Goal: Information Seeking & Learning: Understand process/instructions

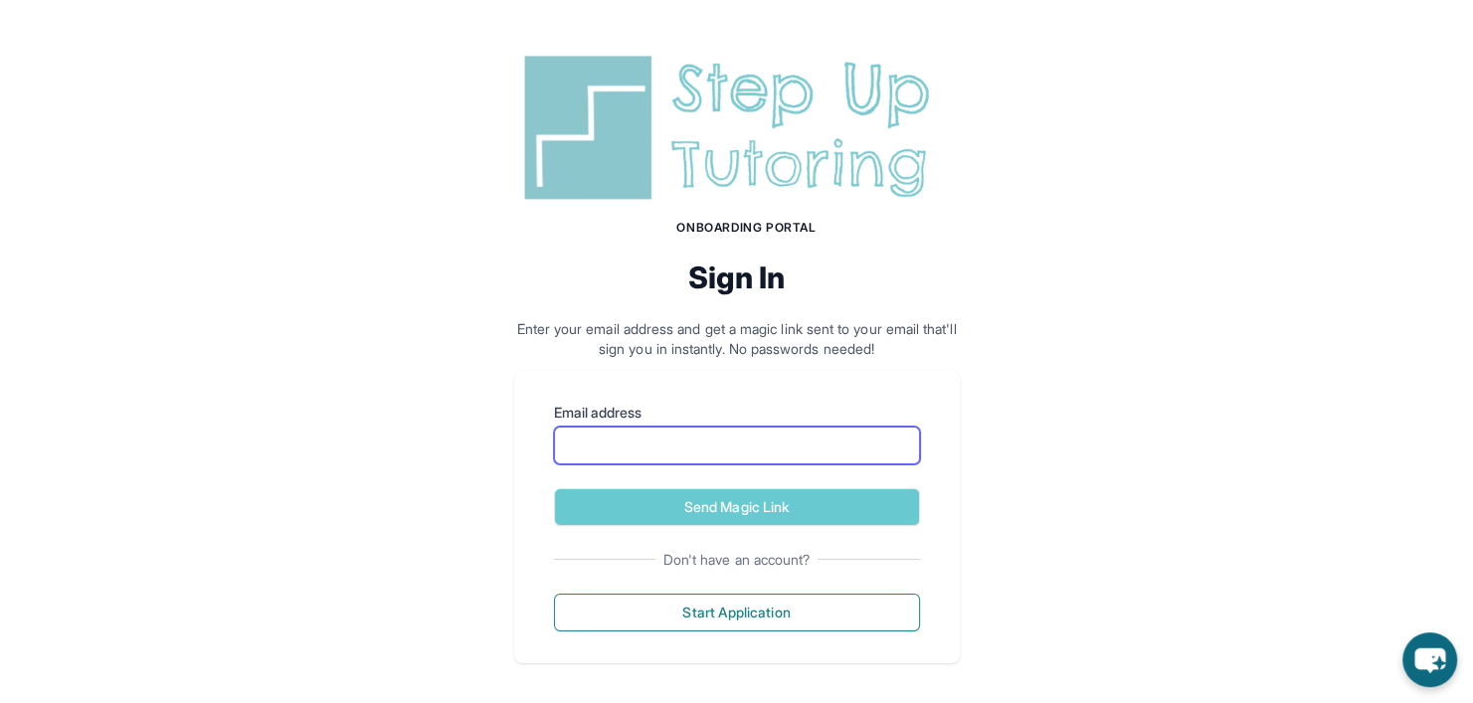
click at [819, 443] on input "Email address" at bounding box center [737, 446] width 366 height 38
click at [836, 449] on input "Email address" at bounding box center [737, 446] width 366 height 38
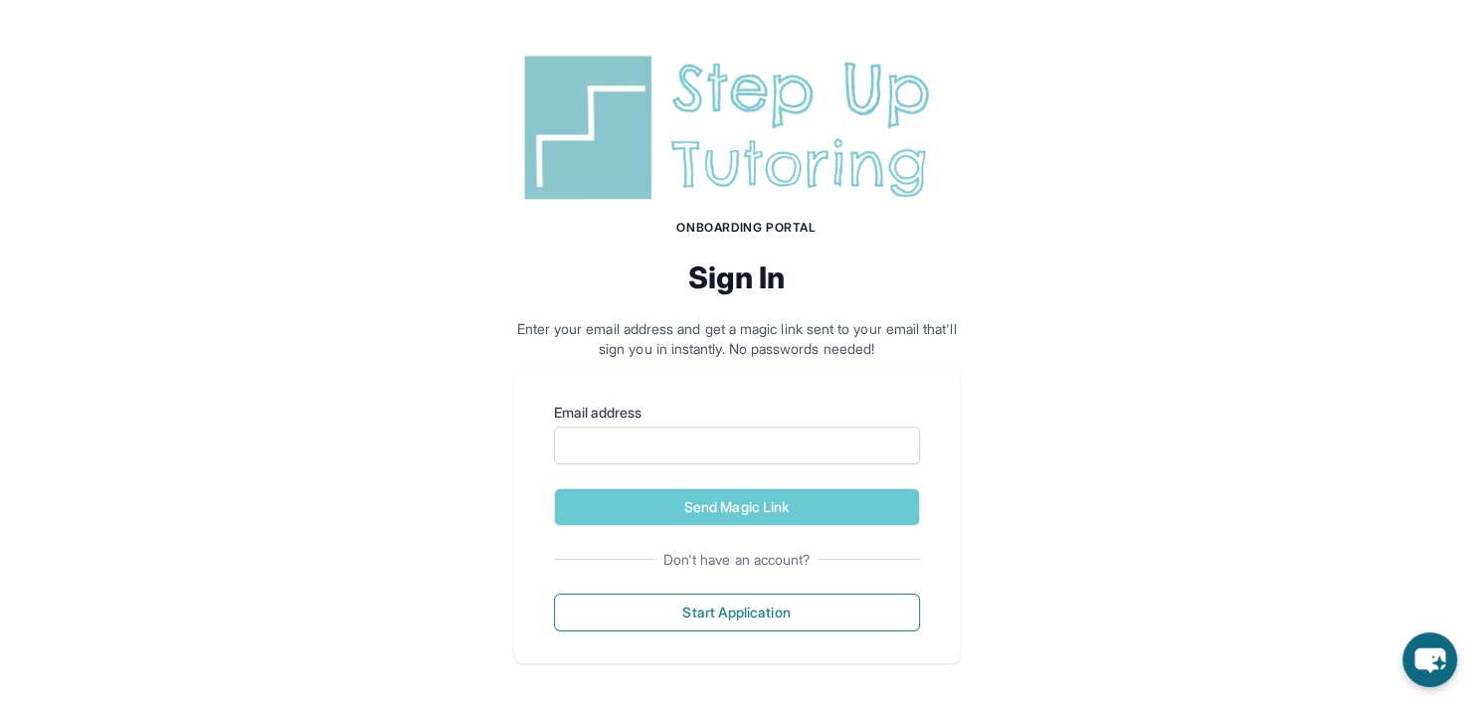
click at [1001, 487] on div "Onboarding Portal Sign In Enter your email address and get a magic link sent to…" at bounding box center [736, 355] width 1473 height 711
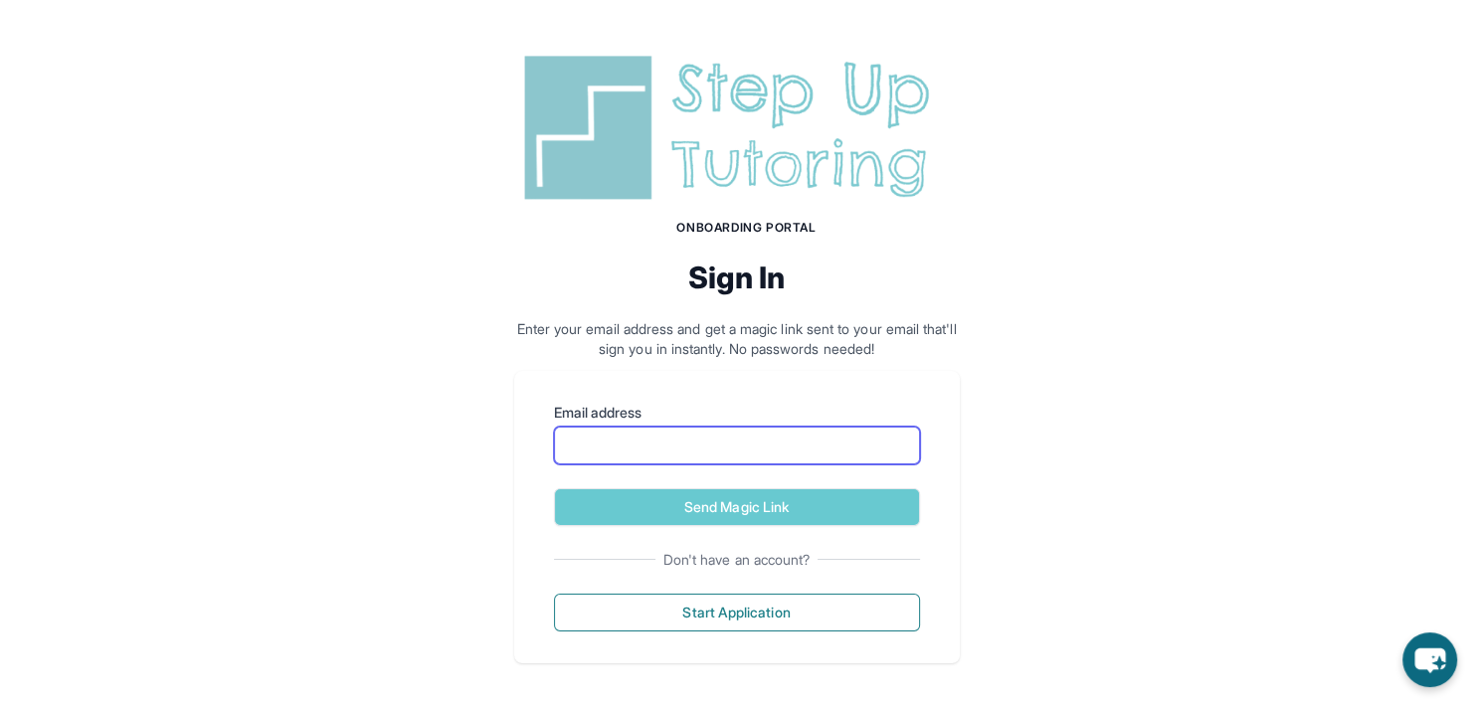
click at [870, 444] on input "Email address" at bounding box center [737, 446] width 366 height 38
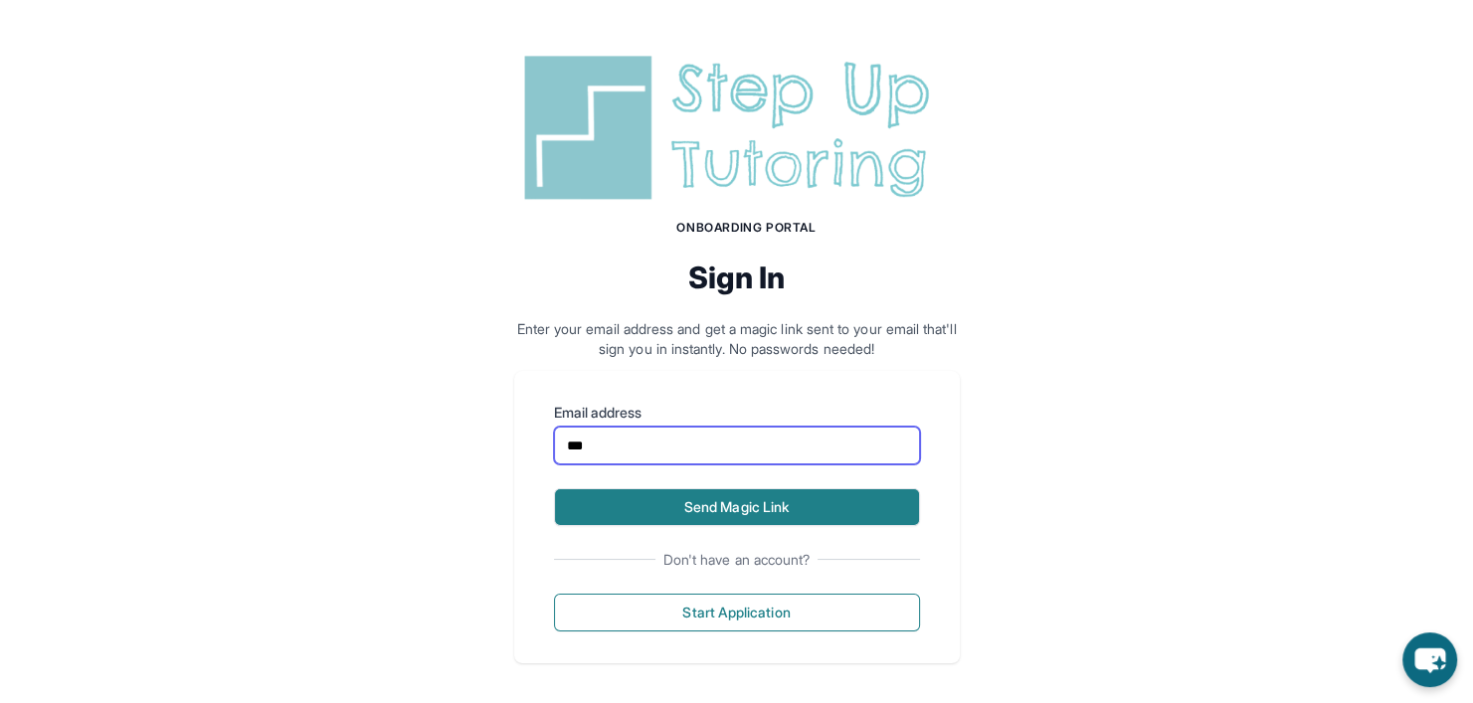
type input "**********"
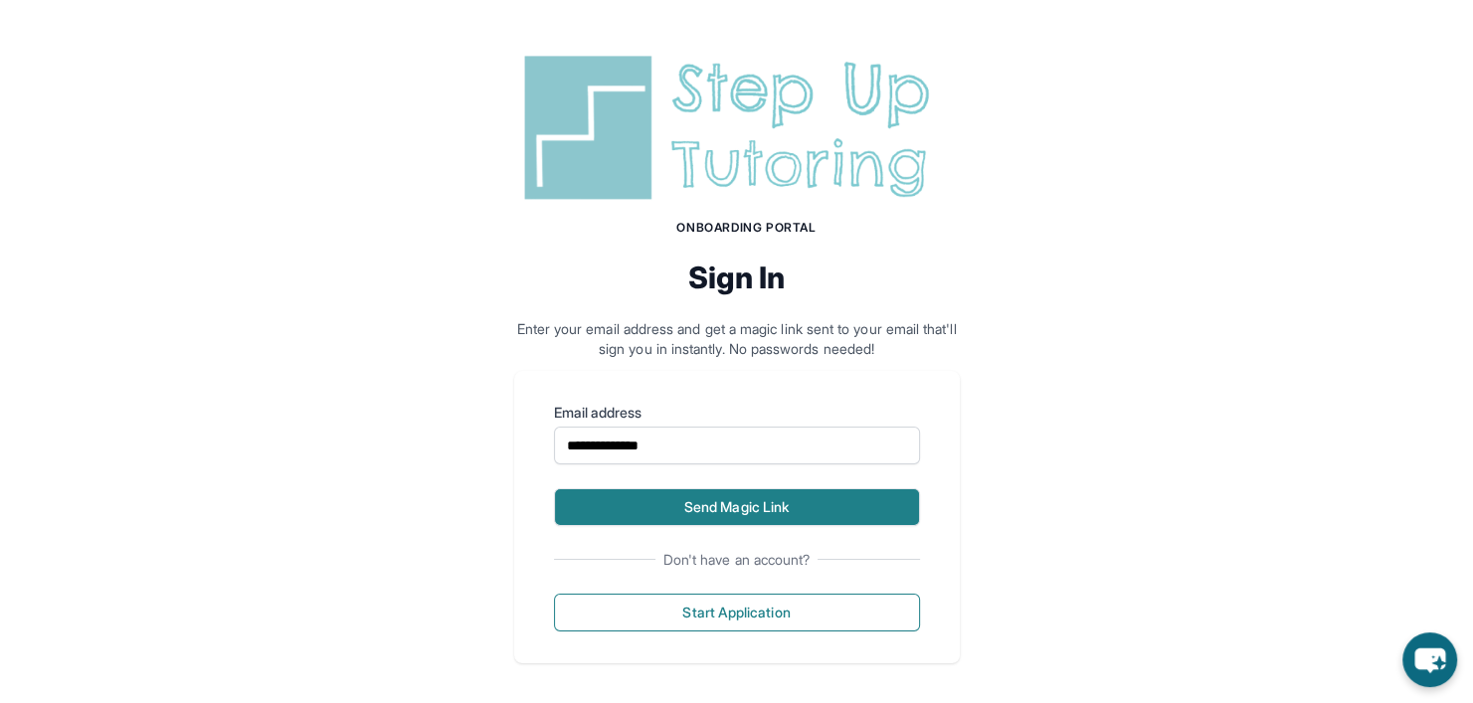
click at [731, 519] on button "Send Magic Link" at bounding box center [737, 507] width 366 height 38
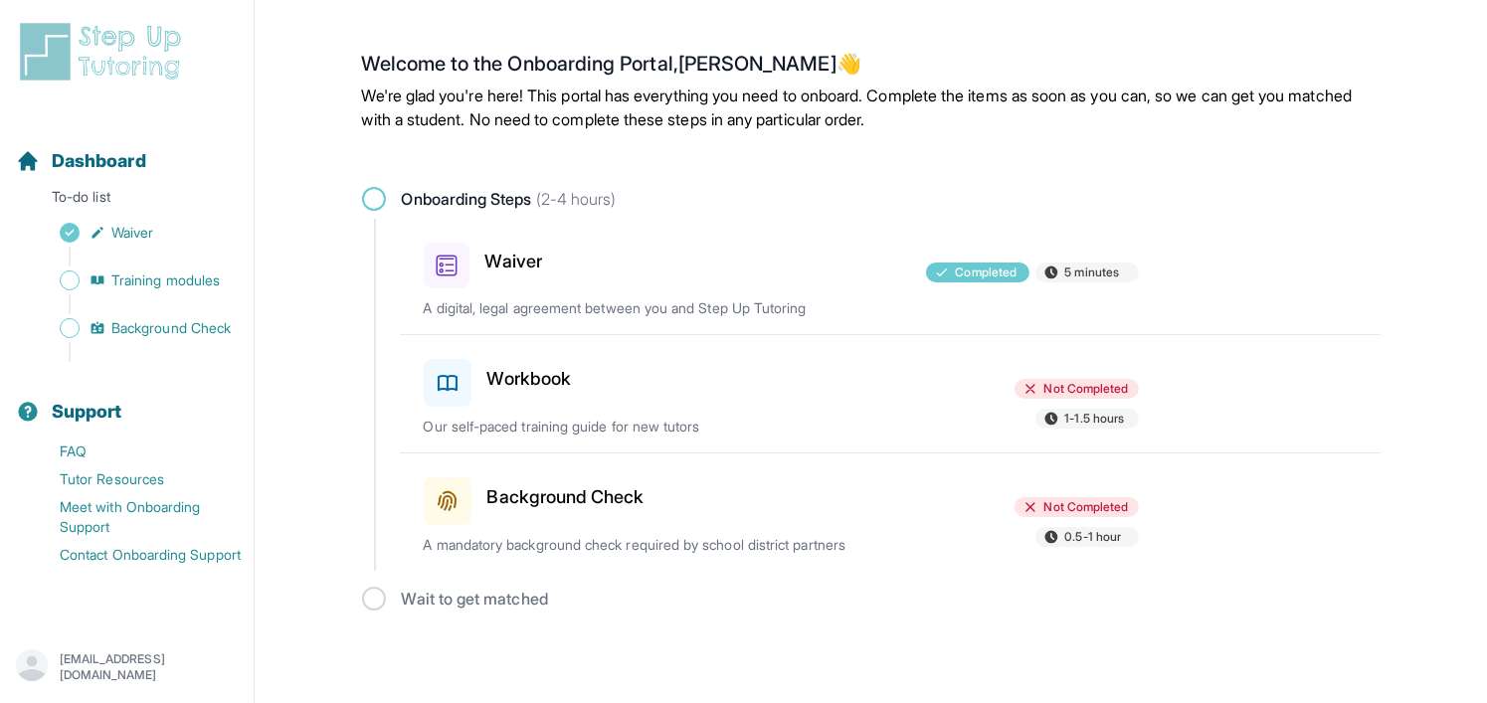
click at [782, 430] on p "Our self-paced training guide for new tutors" at bounding box center [657, 427] width 466 height 20
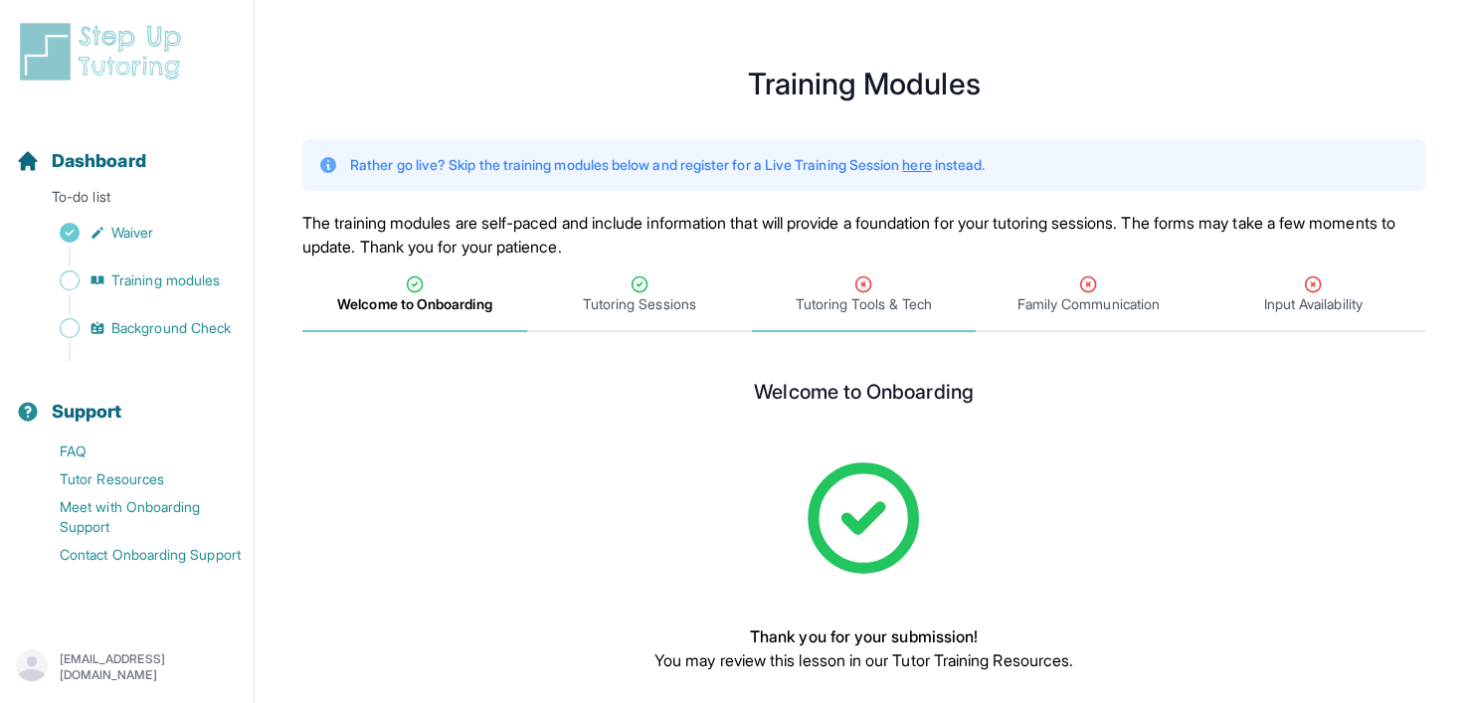
click at [887, 289] on div "Tutoring Tools & Tech" at bounding box center [864, 295] width 217 height 40
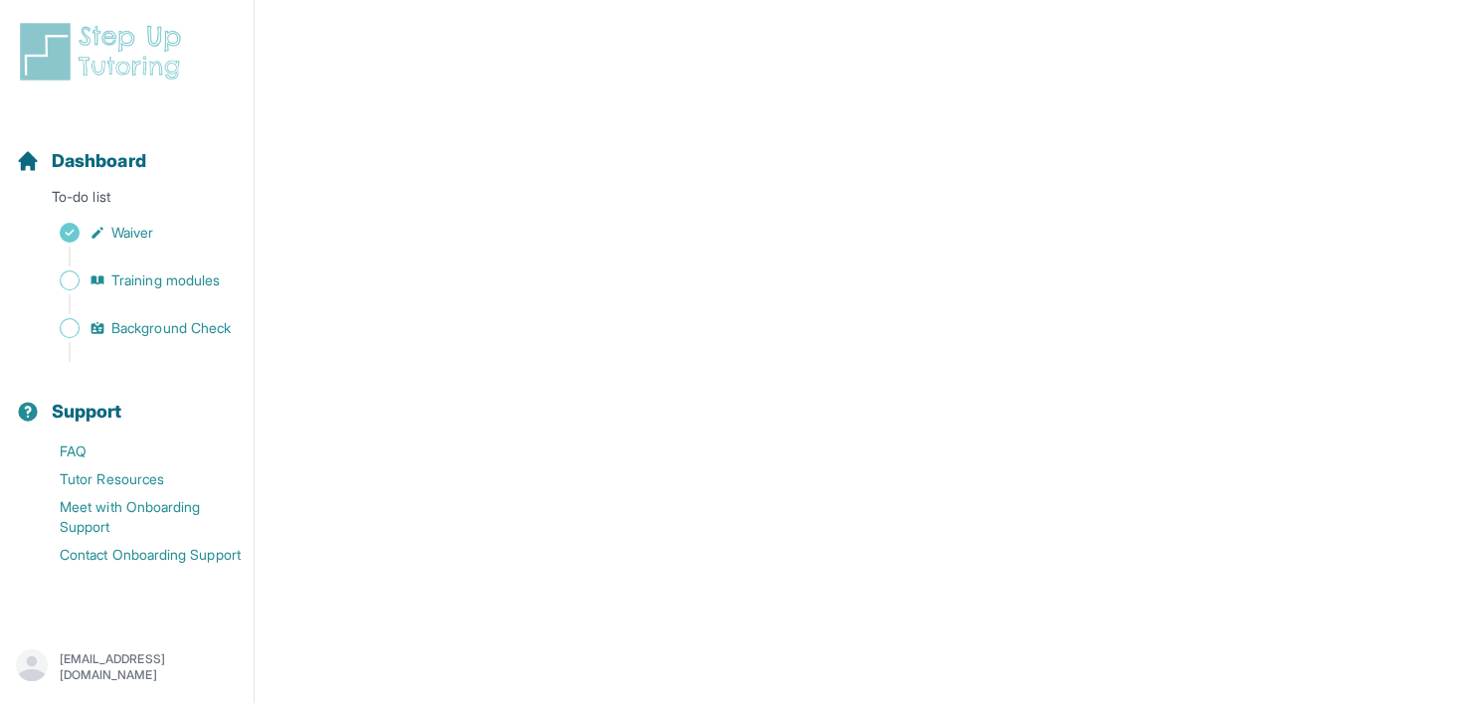
scroll to position [497, 0]
